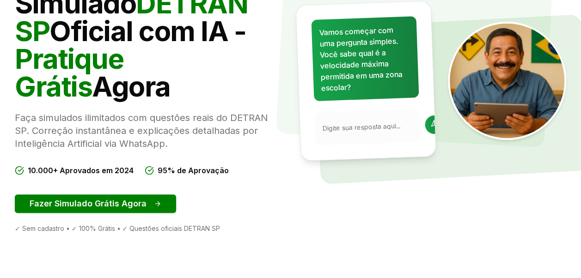
scroll to position [139, 0]
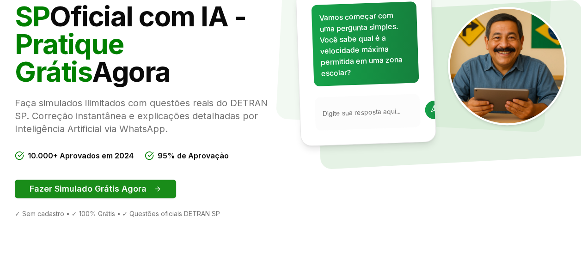
click at [90, 192] on button "Fazer Simulado Grátis Agora" at bounding box center [95, 189] width 161 height 19
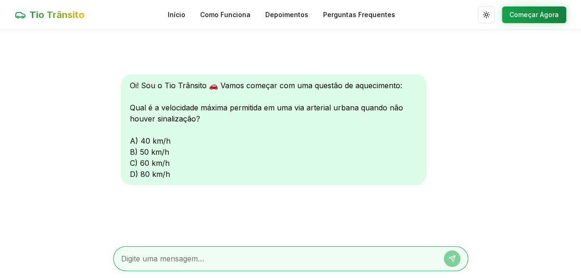
click at [289, 260] on textarea at bounding box center [278, 259] width 314 height 11
type textarea "d"
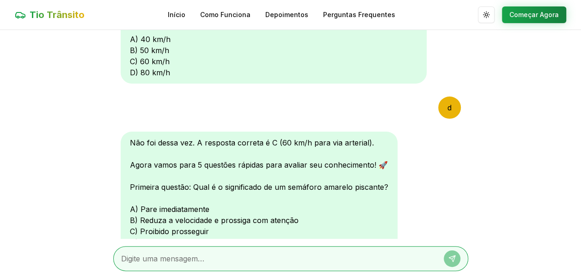
scroll to position [148, 0]
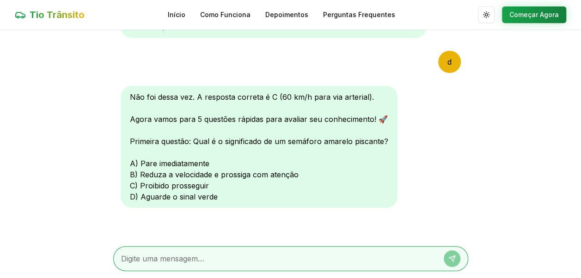
type textarea "b"
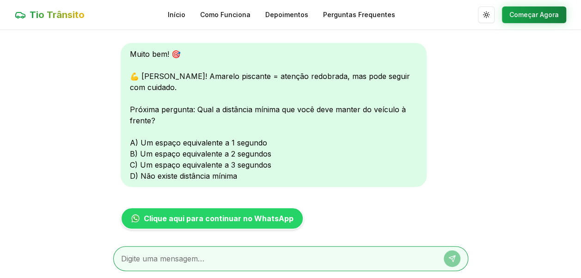
scroll to position [388, 0]
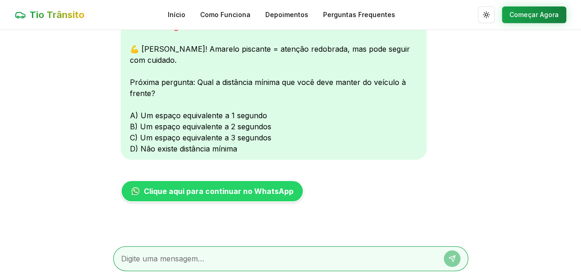
type textarea "b"
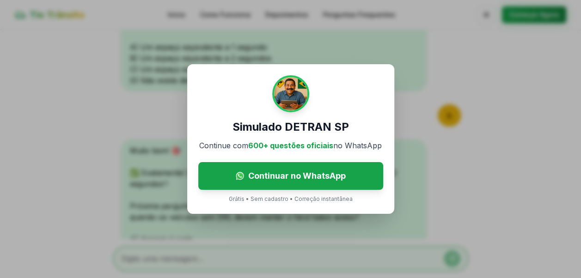
scroll to position [581, 0]
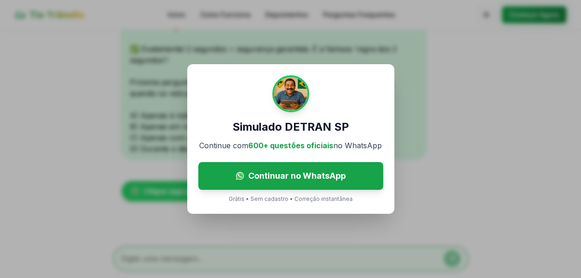
click at [504, 116] on div "Simulado DETRAN SP Continue com 600+ questões oficiais no WhatsApp Continuar no…" at bounding box center [290, 139] width 581 height 278
